Goal: Task Accomplishment & Management: Use online tool/utility

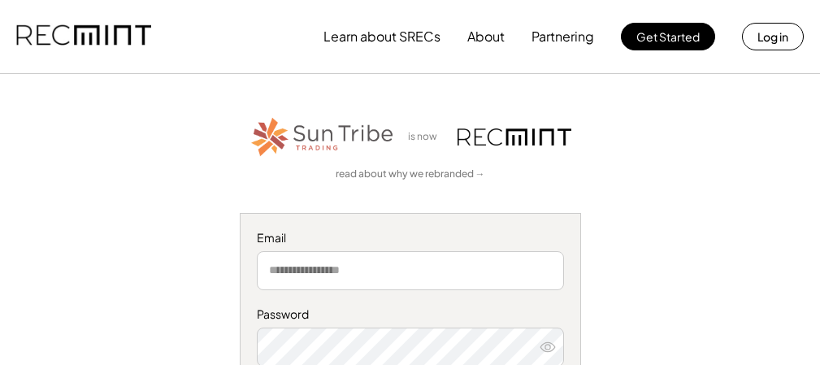
scroll to position [32, 0]
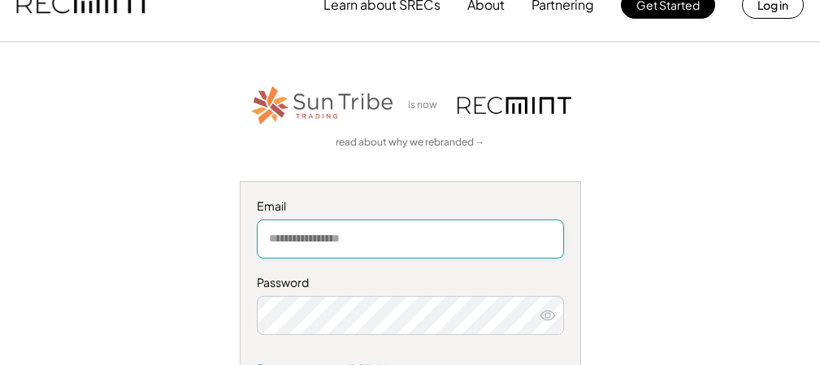
click at [314, 240] on input "email" at bounding box center [410, 238] width 307 height 39
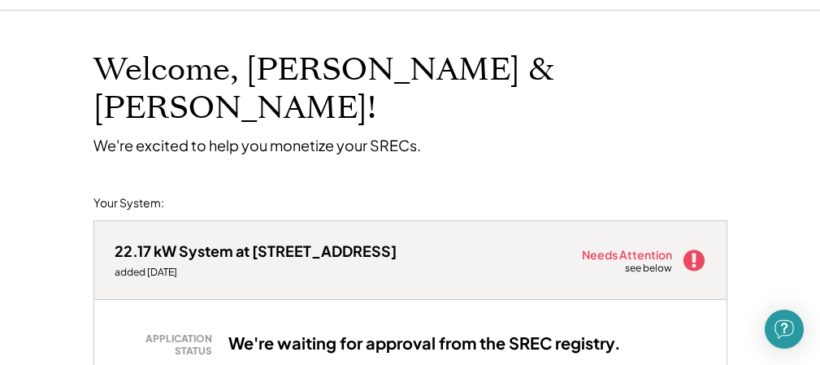
scroll to position [74, 0]
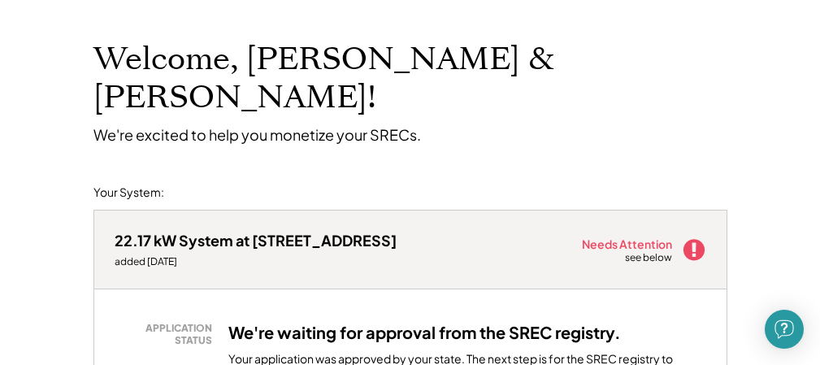
click at [644, 251] on div "see below" at bounding box center [649, 258] width 49 height 14
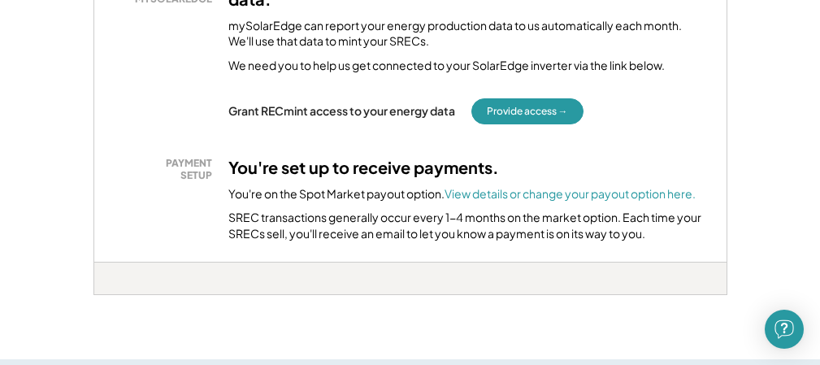
scroll to position [674, 0]
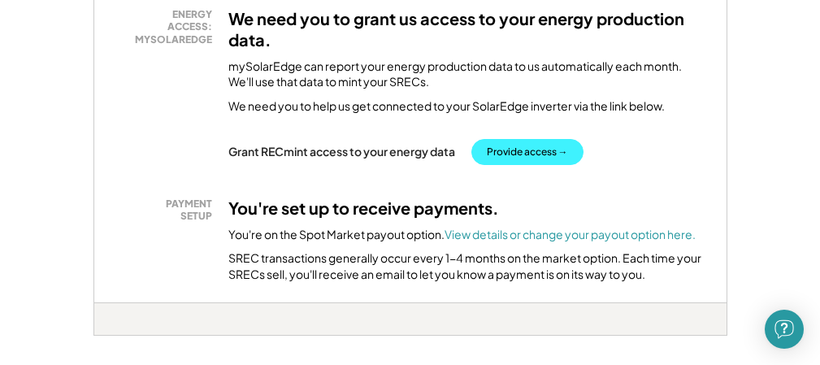
click at [520, 139] on button "Provide access →" at bounding box center [527, 152] width 112 height 26
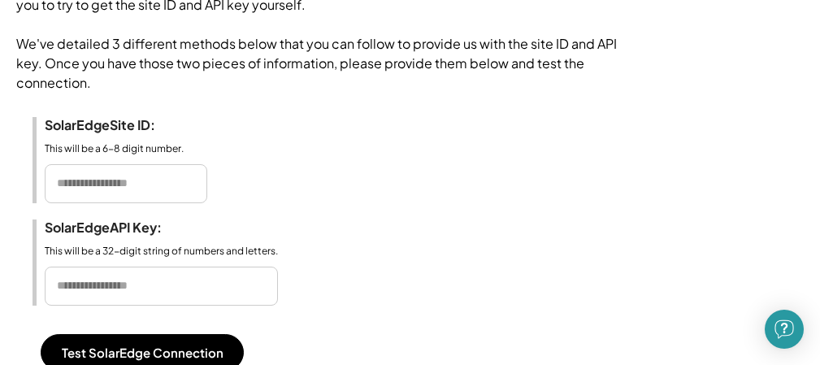
scroll to position [324, 0]
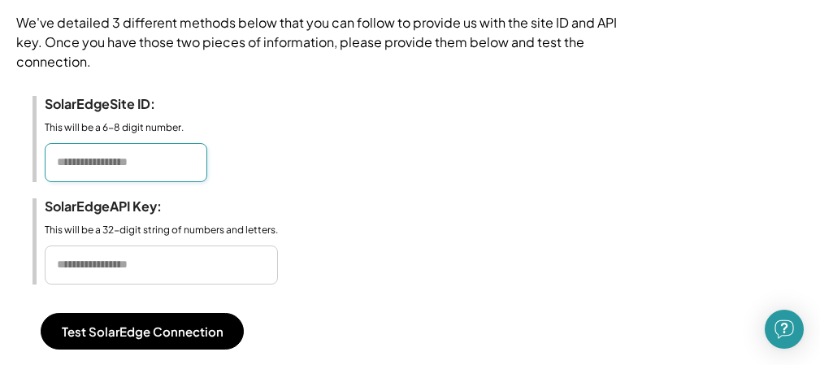
click at [98, 175] on input "input" at bounding box center [126, 162] width 162 height 39
type input "*******"
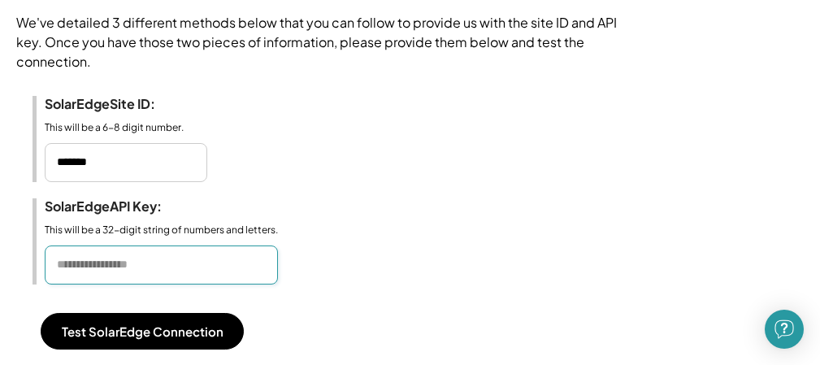
click at [97, 284] on input "input" at bounding box center [161, 264] width 233 height 39
click at [192, 280] on input "input" at bounding box center [161, 264] width 233 height 39
click at [67, 284] on input "input" at bounding box center [161, 264] width 233 height 39
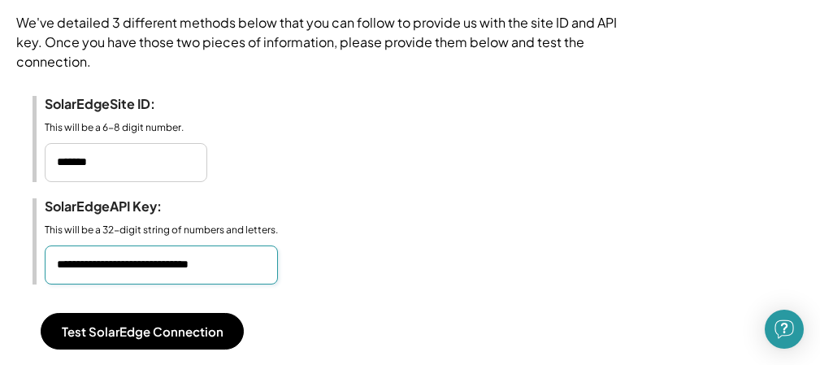
click at [109, 284] on input "input" at bounding box center [161, 264] width 233 height 39
click at [237, 284] on input "input" at bounding box center [161, 264] width 233 height 39
click at [191, 284] on input "input" at bounding box center [161, 264] width 233 height 39
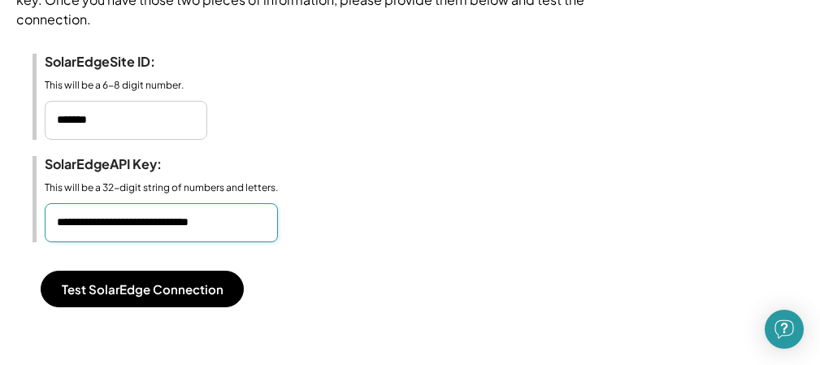
scroll to position [383, 0]
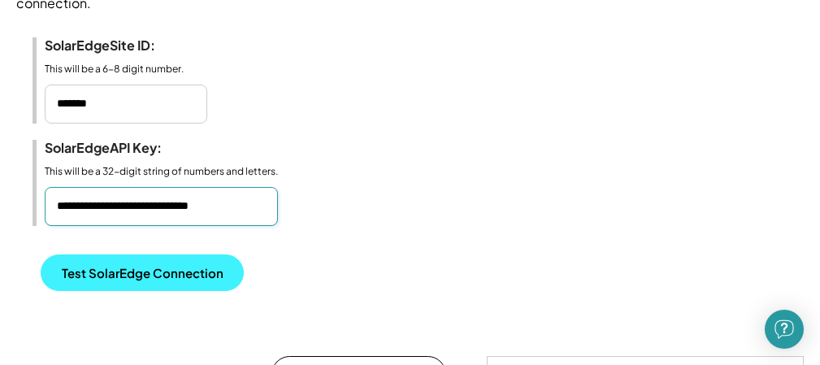
click at [114, 291] on button "Test SolarEdge Connection" at bounding box center [142, 272] width 203 height 37
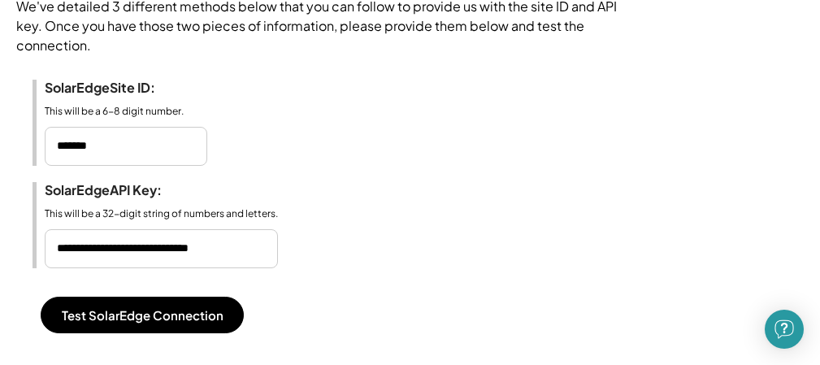
scroll to position [314, 0]
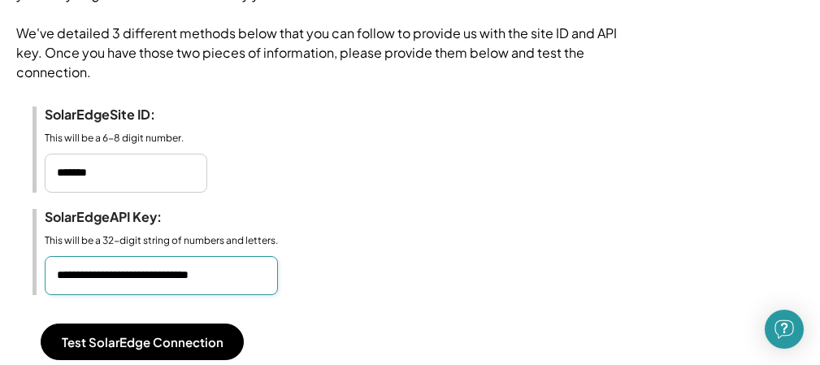
click at [271, 295] on input "input" at bounding box center [161, 275] width 233 height 39
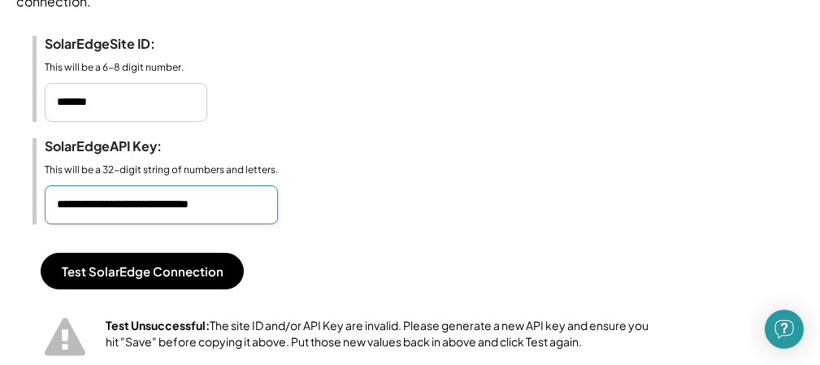
scroll to position [431, 0]
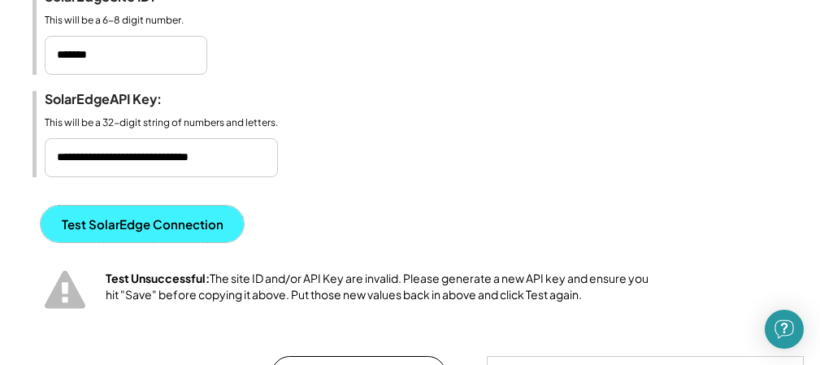
click at [154, 242] on button "Test SolarEdge Connection" at bounding box center [142, 223] width 203 height 37
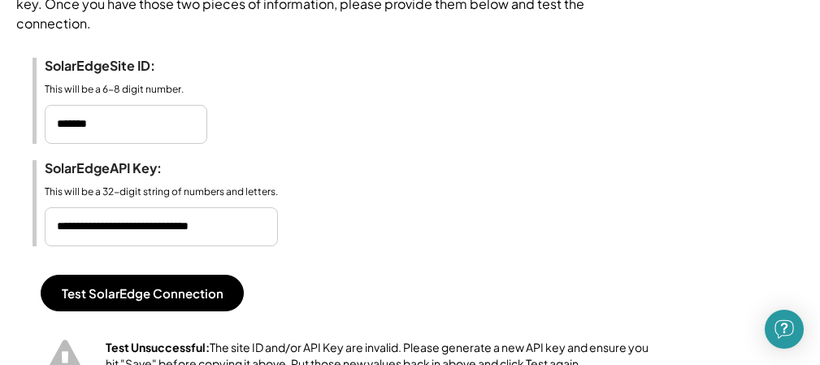
scroll to position [373, 0]
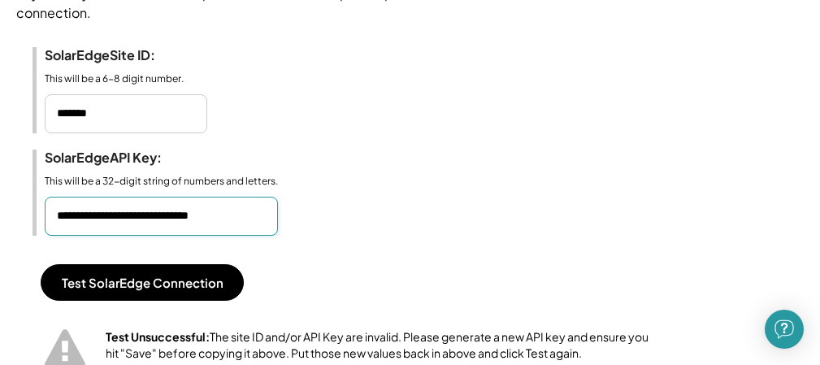
click at [269, 235] on input "input" at bounding box center [161, 216] width 233 height 39
type input "**********"
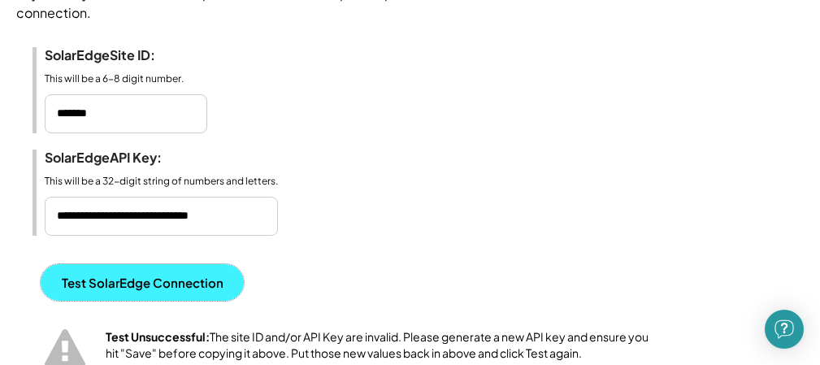
click at [174, 297] on button "Test SolarEdge Connection" at bounding box center [142, 282] width 203 height 37
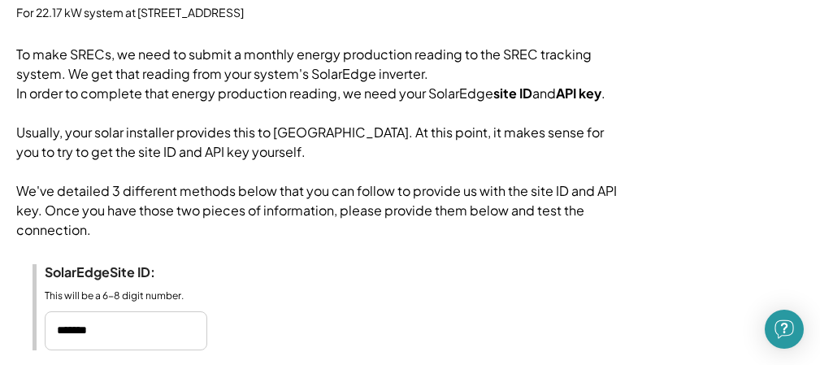
scroll to position [188, 0]
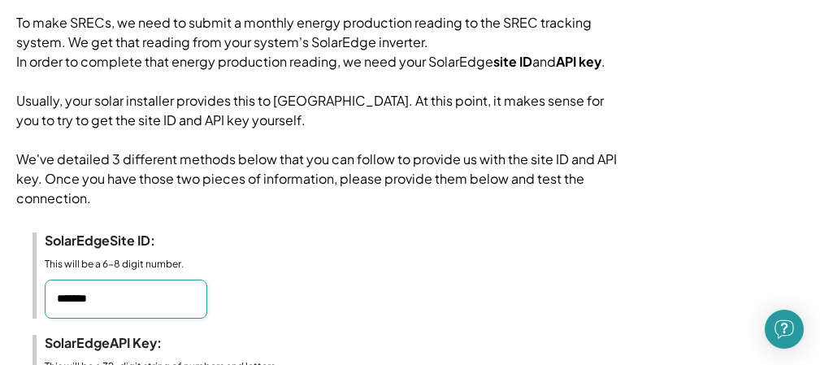
click at [145, 318] on input "input" at bounding box center [126, 298] width 162 height 39
type input "*"
type input "*******"
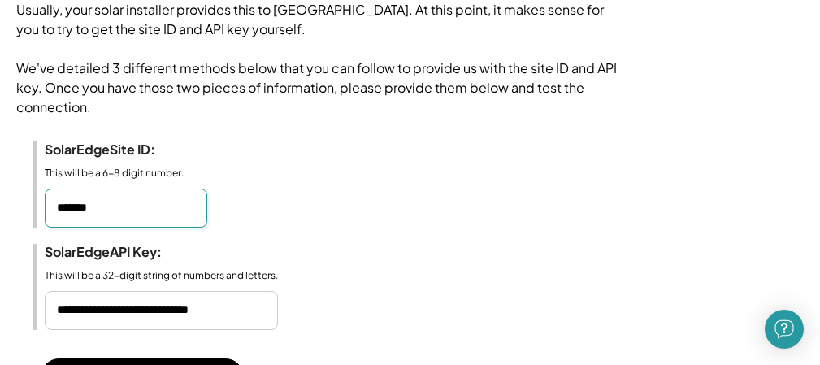
scroll to position [367, 0]
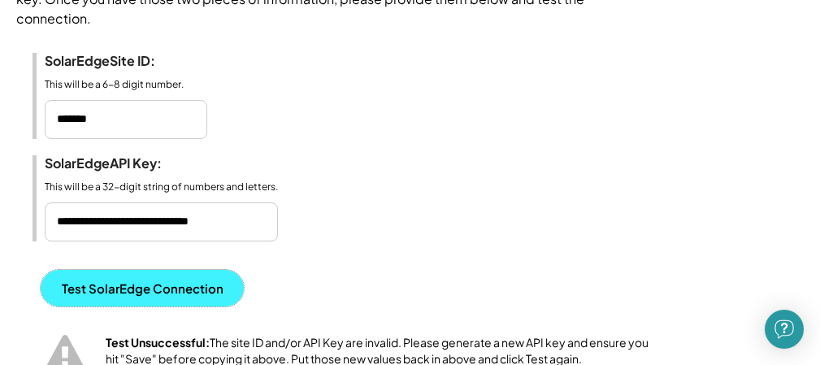
click at [130, 306] on button "Test SolarEdge Connection" at bounding box center [142, 288] width 203 height 37
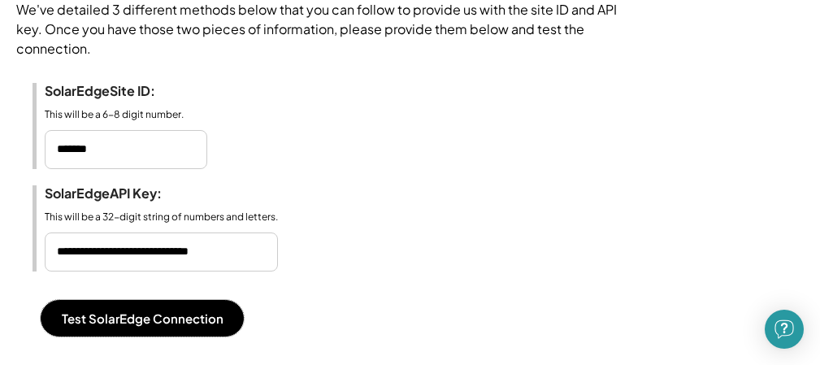
scroll to position [434, 0]
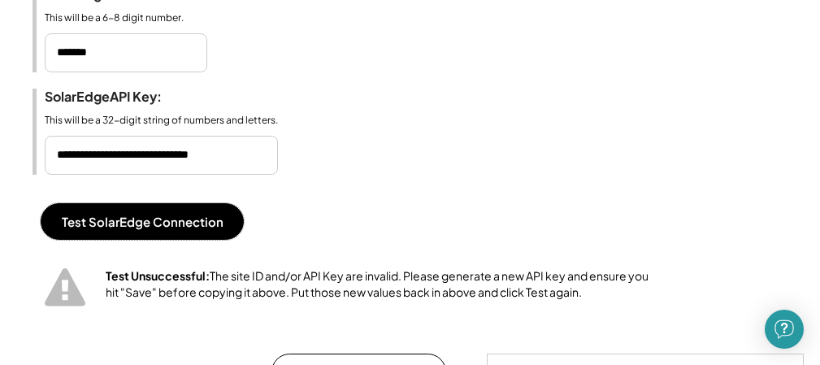
click at [272, 173] on input "input" at bounding box center [161, 155] width 233 height 39
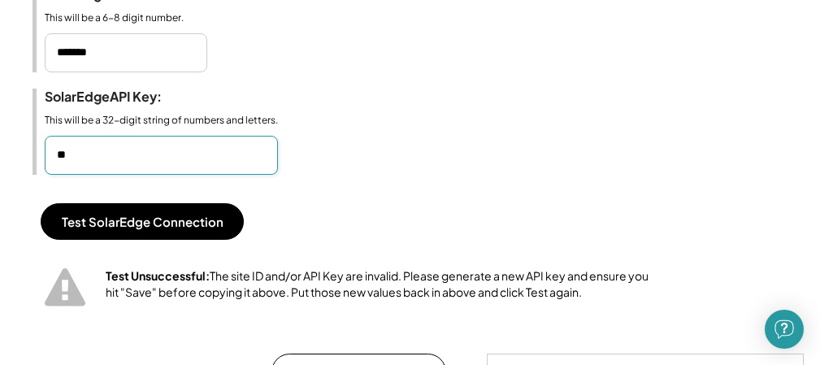
type input "*"
paste input "**********"
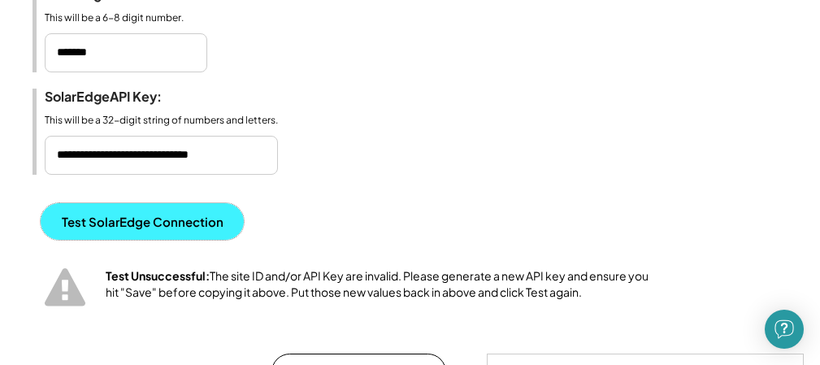
click at [104, 232] on button "Test SolarEdge Connection" at bounding box center [142, 221] width 203 height 37
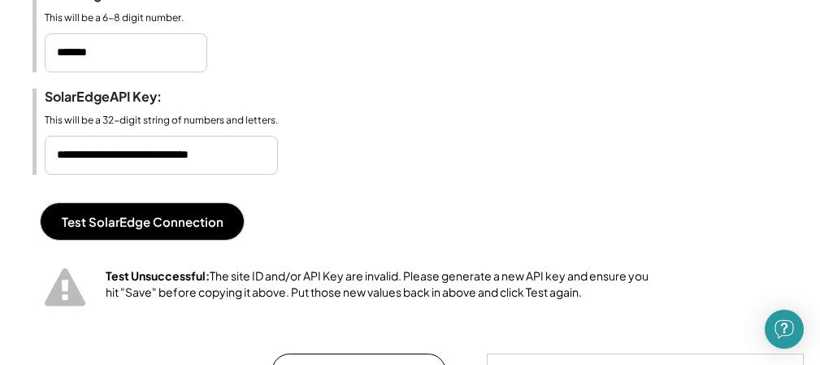
click at [275, 175] on input "input" at bounding box center [161, 155] width 233 height 39
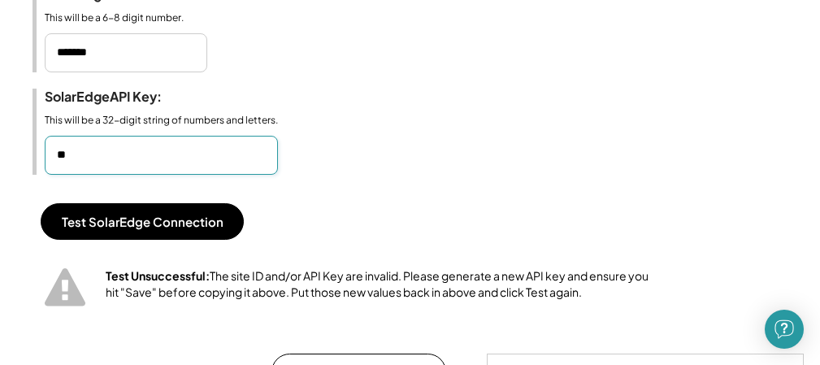
type input "*"
click at [180, 173] on input "input" at bounding box center [161, 155] width 233 height 39
click at [123, 172] on input "input" at bounding box center [161, 155] width 233 height 39
type input "*"
click at [101, 167] on input "input" at bounding box center [161, 155] width 233 height 39
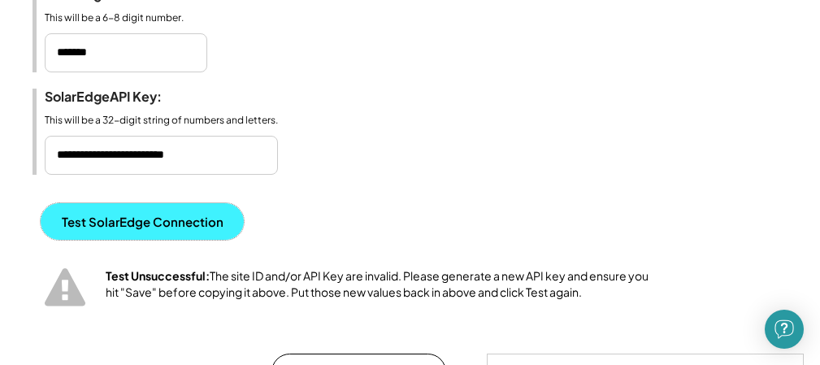
click at [121, 240] on button "Test SolarEdge Connection" at bounding box center [142, 221] width 203 height 37
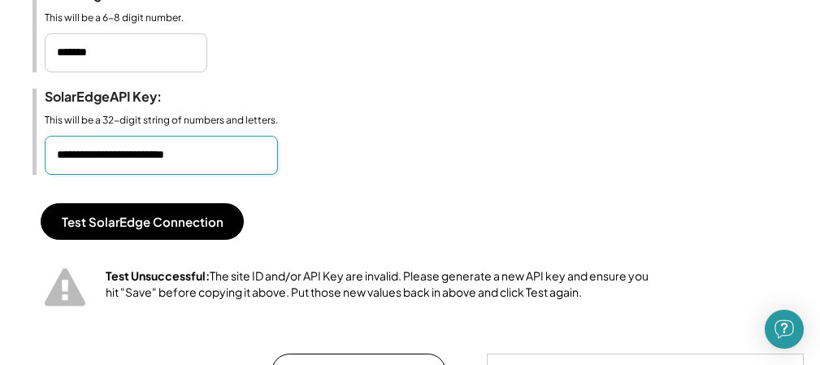
click at [234, 175] on input "input" at bounding box center [161, 155] width 233 height 39
type input "*"
click at [112, 175] on input "input" at bounding box center [161, 155] width 233 height 39
type input "*"
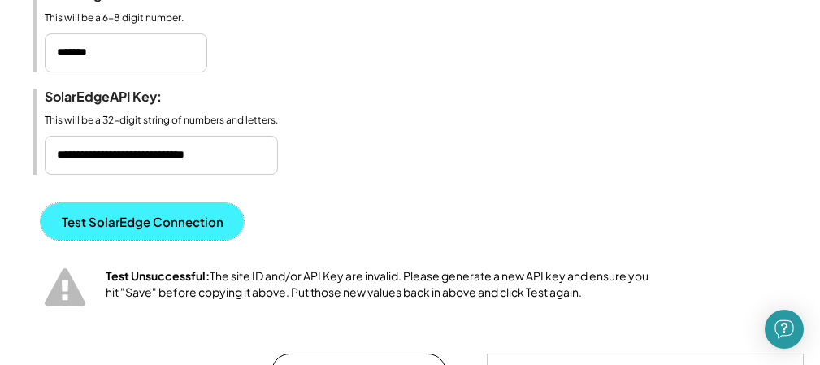
click at [125, 240] on button "Test SolarEdge Connection" at bounding box center [142, 221] width 203 height 37
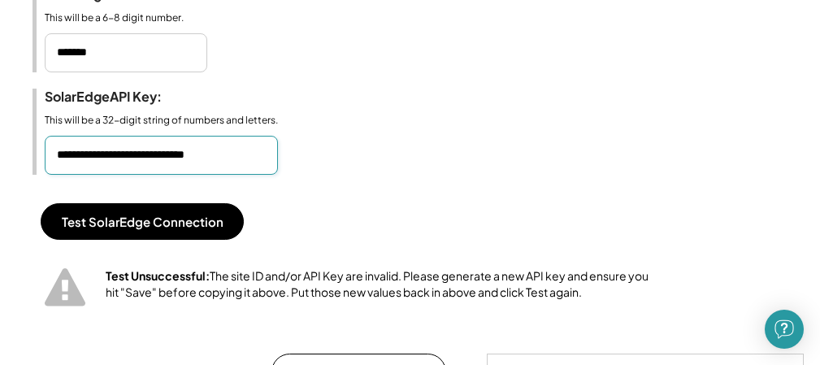
click at [217, 175] on input "input" at bounding box center [161, 155] width 233 height 39
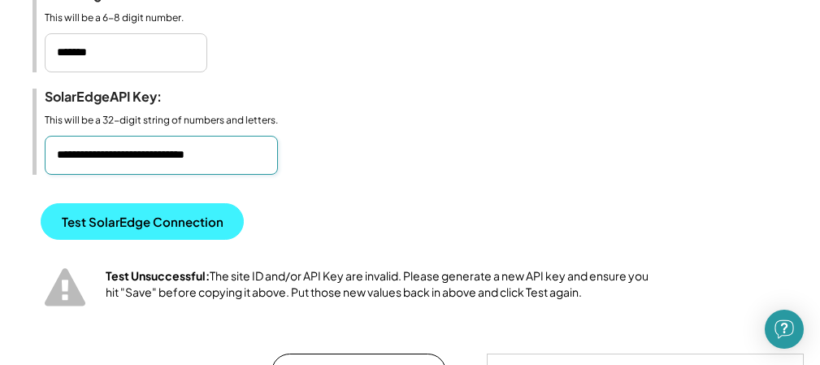
click at [159, 228] on button "Test SolarEdge Connection" at bounding box center [142, 221] width 203 height 37
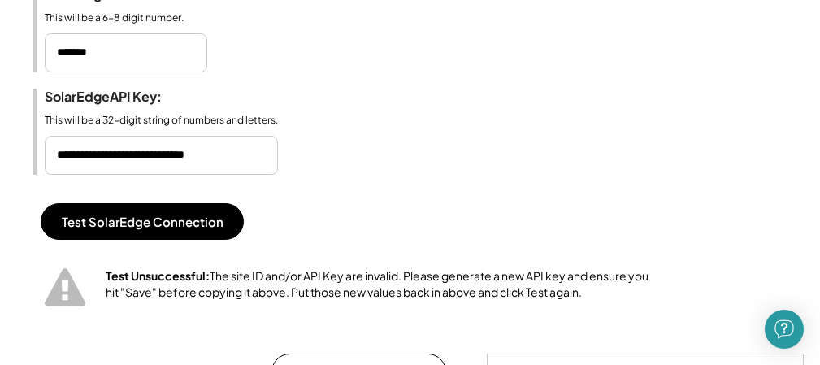
click at [162, 175] on input "input" at bounding box center [161, 155] width 233 height 39
click at [223, 175] on input "input" at bounding box center [161, 155] width 233 height 39
drag, startPoint x: 97, startPoint y: 168, endPoint x: 287, endPoint y: 197, distance: 191.4
click at [98, 168] on input "input" at bounding box center [161, 155] width 233 height 39
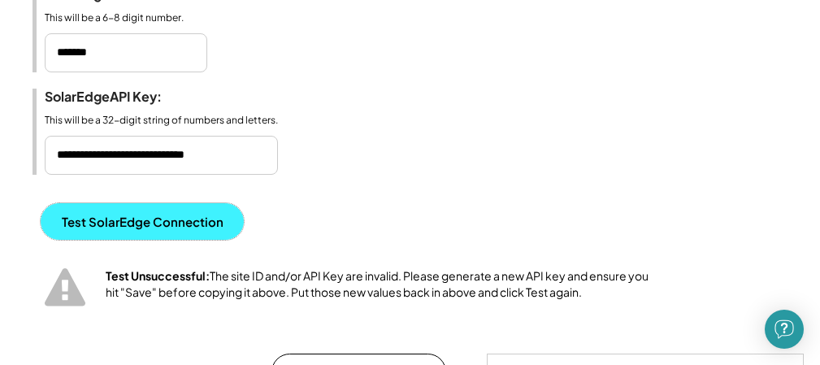
click at [172, 240] on button "Test SolarEdge Connection" at bounding box center [142, 221] width 203 height 37
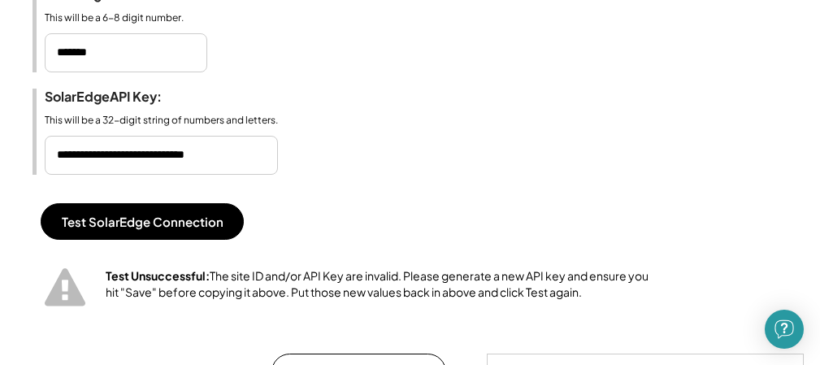
click at [93, 175] on input "input" at bounding box center [161, 155] width 233 height 39
click at [68, 173] on input "input" at bounding box center [161, 155] width 233 height 39
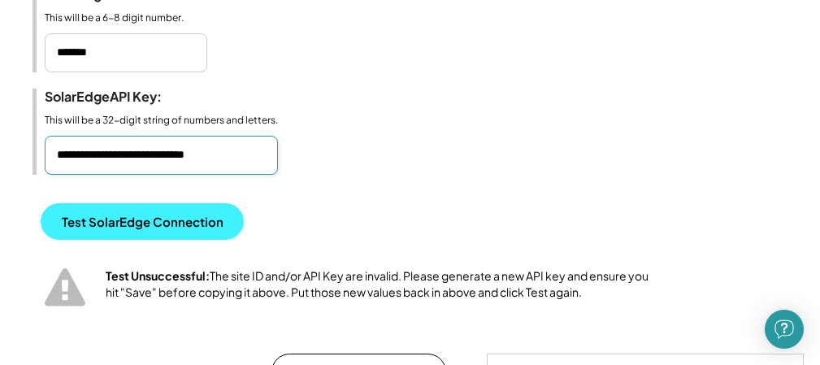
click at [122, 240] on button "Test SolarEdge Connection" at bounding box center [142, 221] width 203 height 37
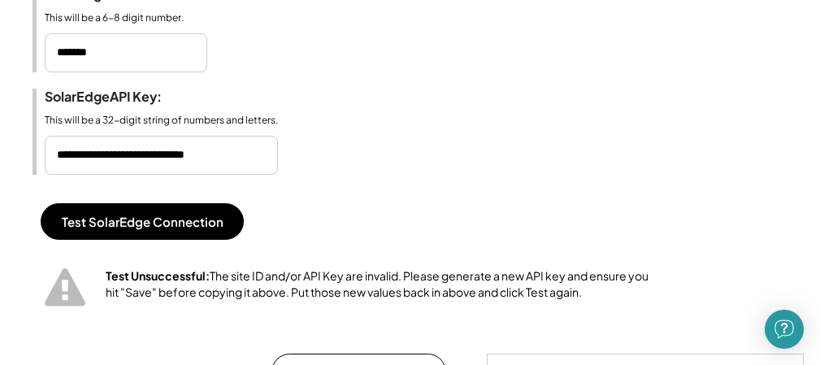
click at [107, 168] on input "input" at bounding box center [161, 155] width 233 height 39
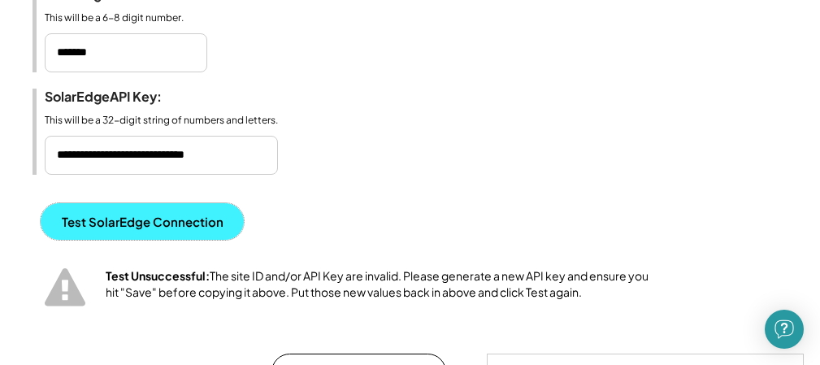
click at [109, 240] on button "Test SolarEdge Connection" at bounding box center [142, 221] width 203 height 37
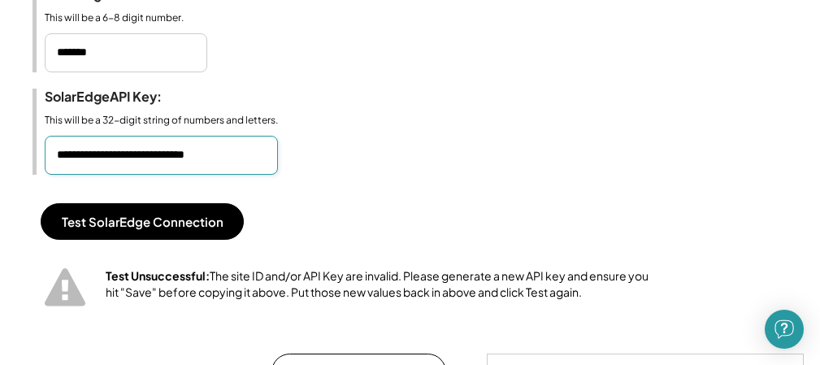
click at [235, 167] on input "input" at bounding box center [161, 155] width 233 height 39
click at [236, 175] on input "input" at bounding box center [161, 155] width 233 height 39
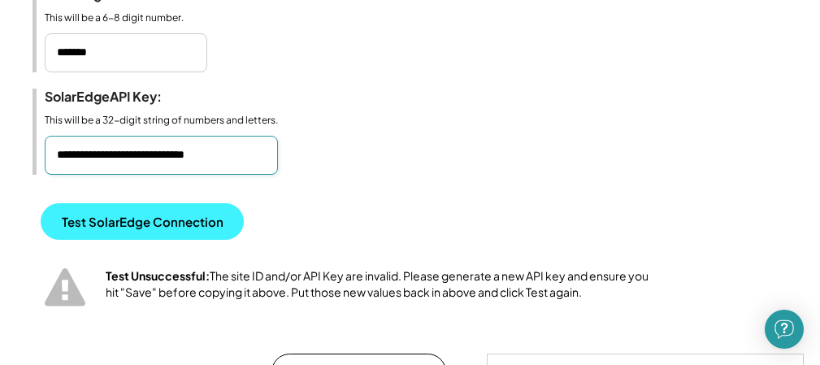
click at [145, 236] on button "Test SolarEdge Connection" at bounding box center [142, 221] width 203 height 37
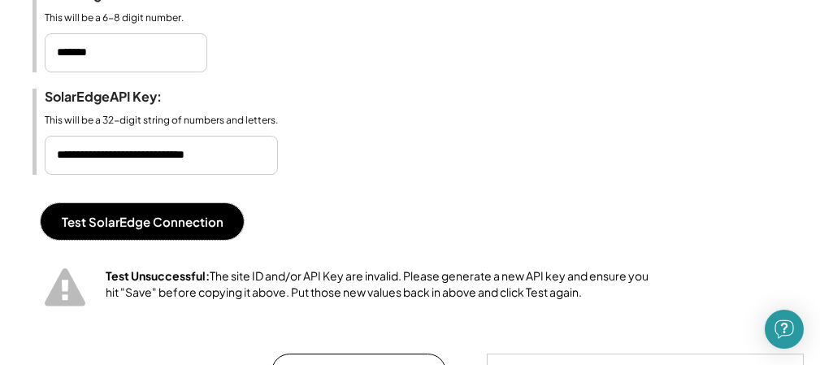
click at [275, 175] on input "input" at bounding box center [161, 155] width 233 height 39
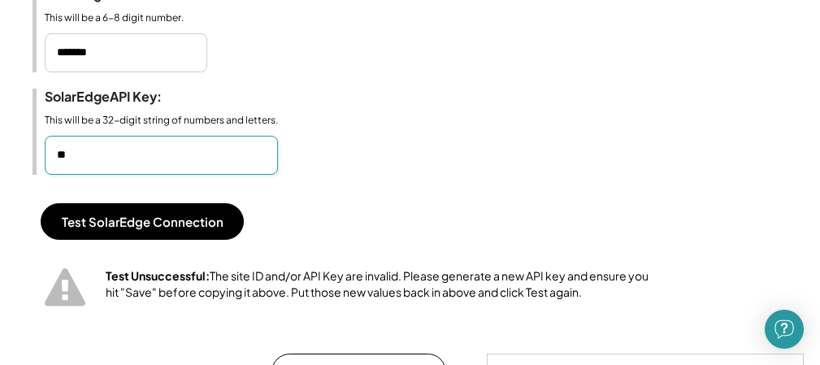
type input "*"
click at [101, 175] on input "input" at bounding box center [161, 155] width 233 height 39
paste input "**********"
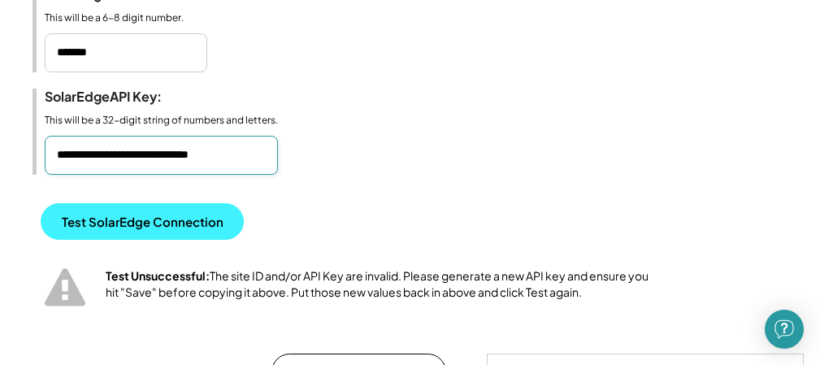
type input "**********"
click at [119, 236] on button "Test SolarEdge Connection" at bounding box center [142, 221] width 203 height 37
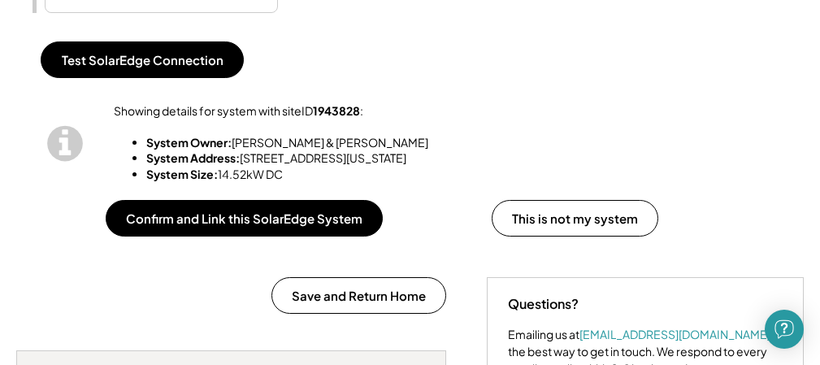
scroll to position [606, 0]
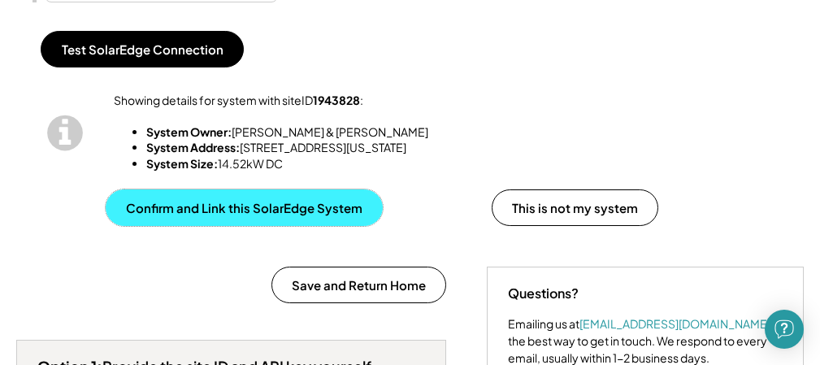
click at [221, 223] on button "Confirm and Link this SolarEdge System" at bounding box center [244, 207] width 277 height 37
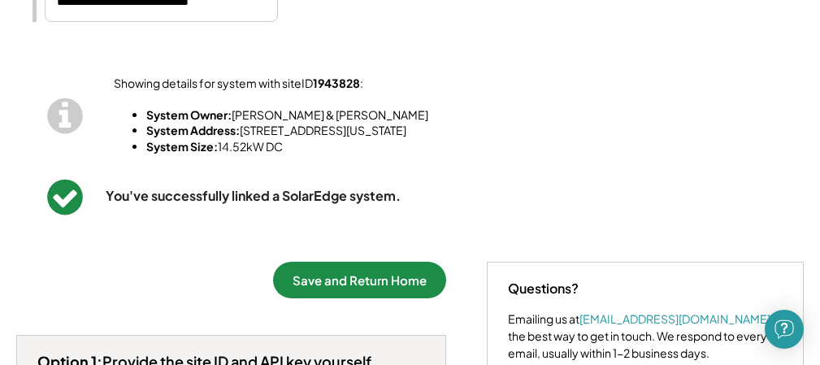
scroll to position [625, 0]
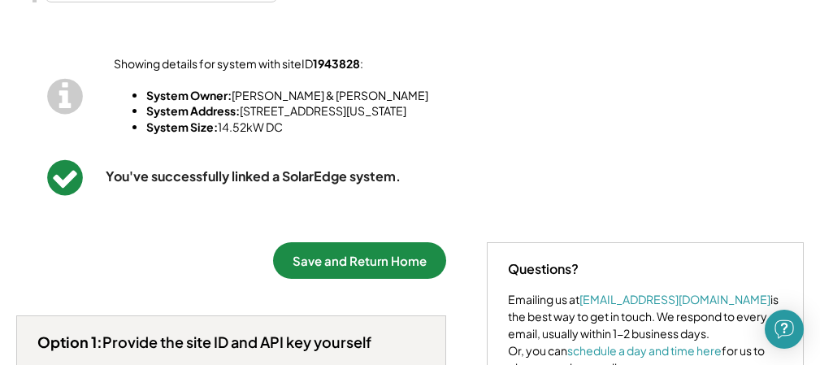
click at [357, 265] on button "Save and Return Home" at bounding box center [359, 260] width 173 height 37
click at [357, 275] on button "Save and Return Home" at bounding box center [359, 260] width 173 height 37
click at [347, 279] on button "Save and Return Home" at bounding box center [359, 260] width 173 height 37
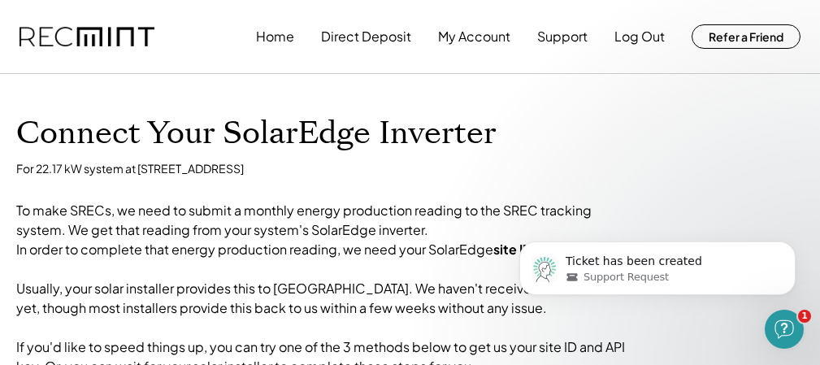
scroll to position [0, 0]
